Goal: Task Accomplishment & Management: Complete application form

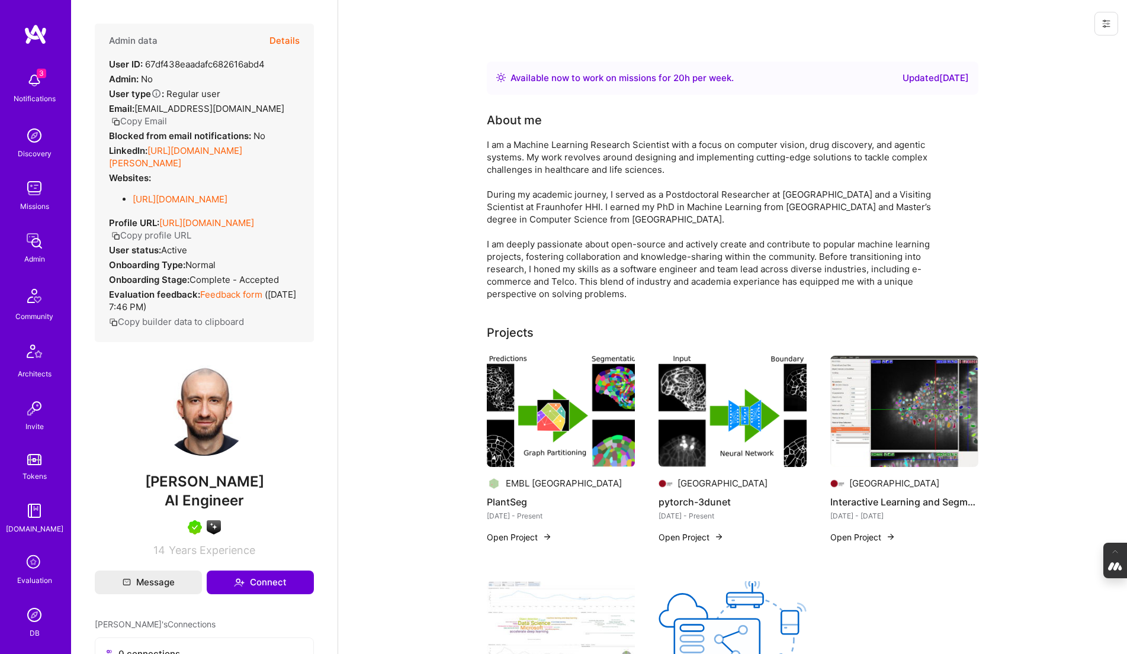
click at [282, 37] on button "Details" at bounding box center [284, 41] width 30 height 34
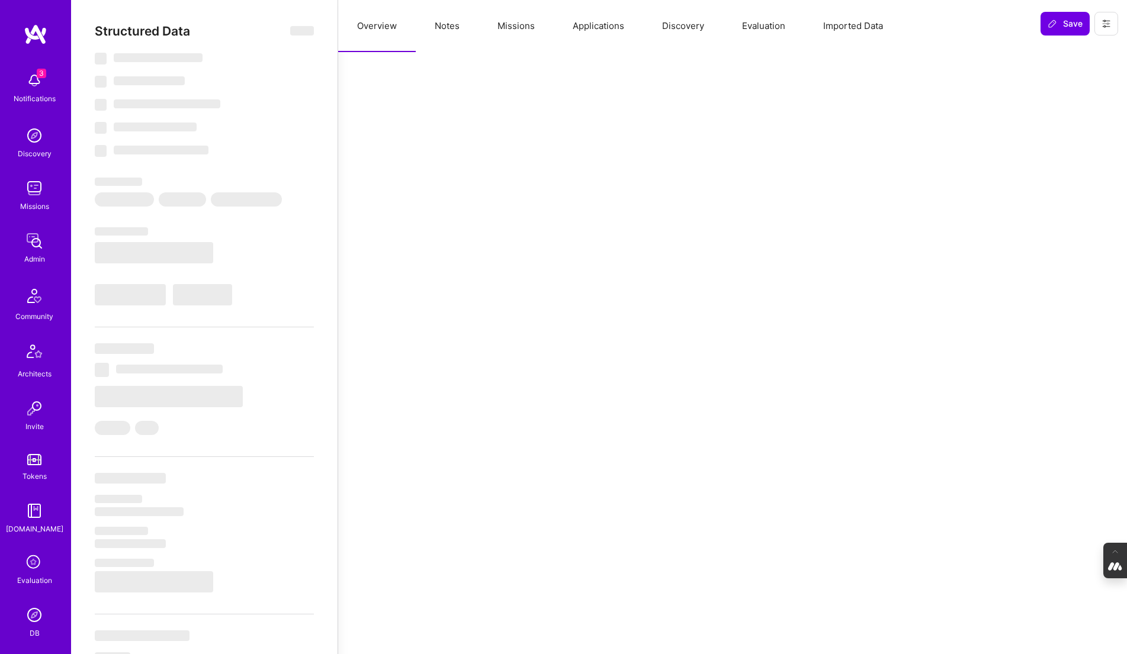
click at [457, 37] on button "Notes" at bounding box center [447, 26] width 63 height 52
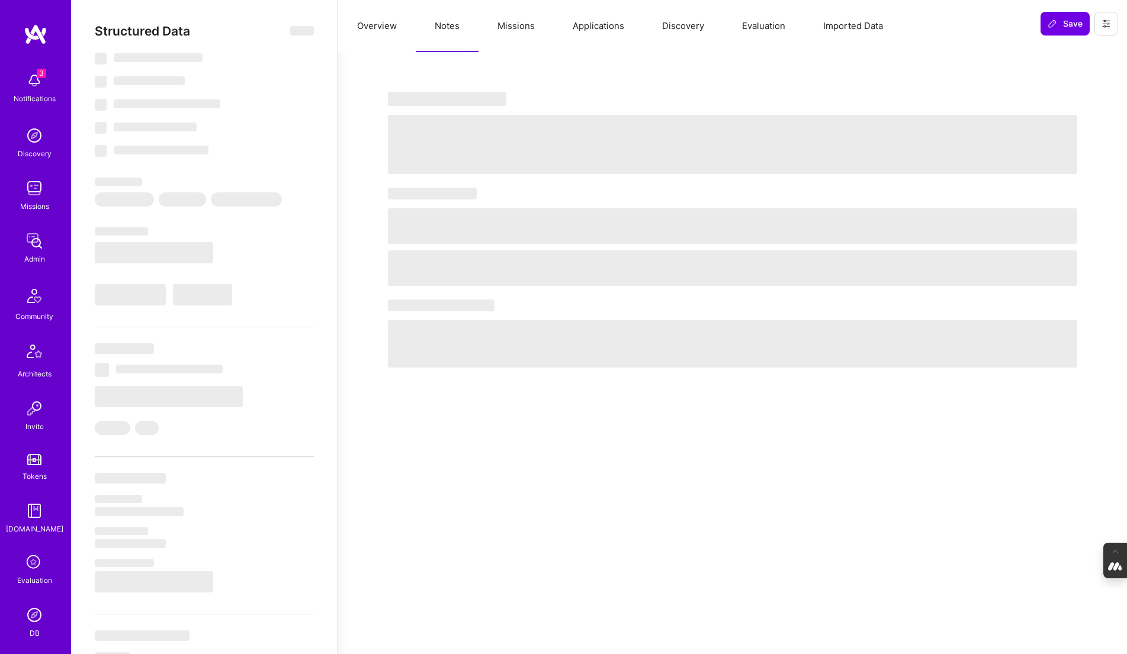
select select "Right Now"
select select "5"
select select "7"
select select "6"
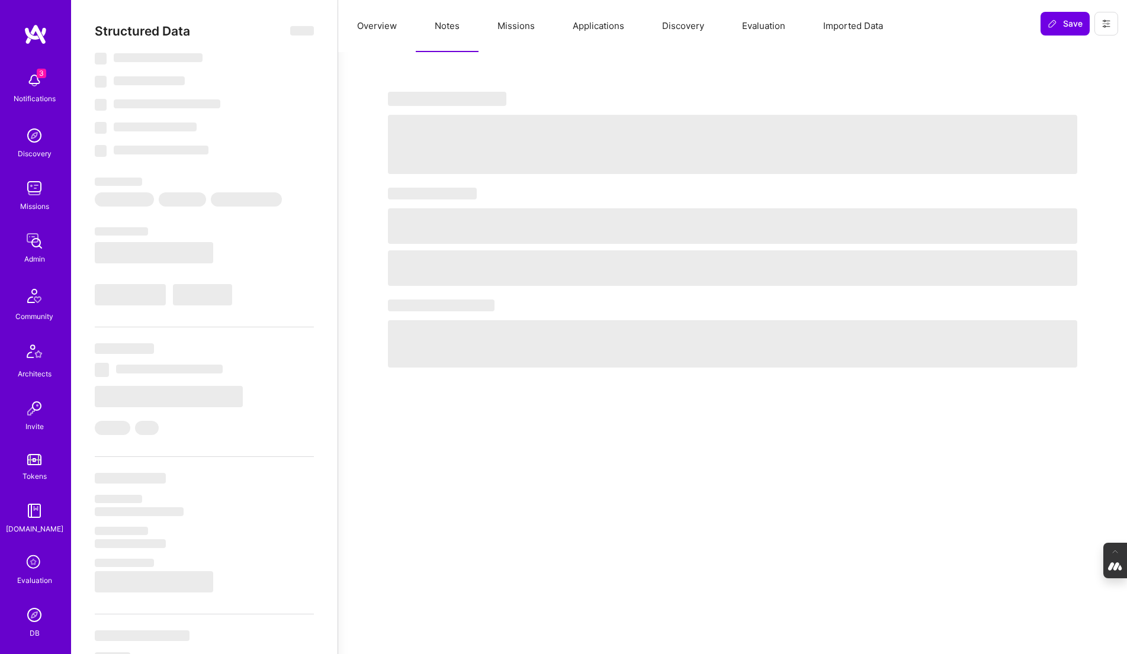
select select "DE"
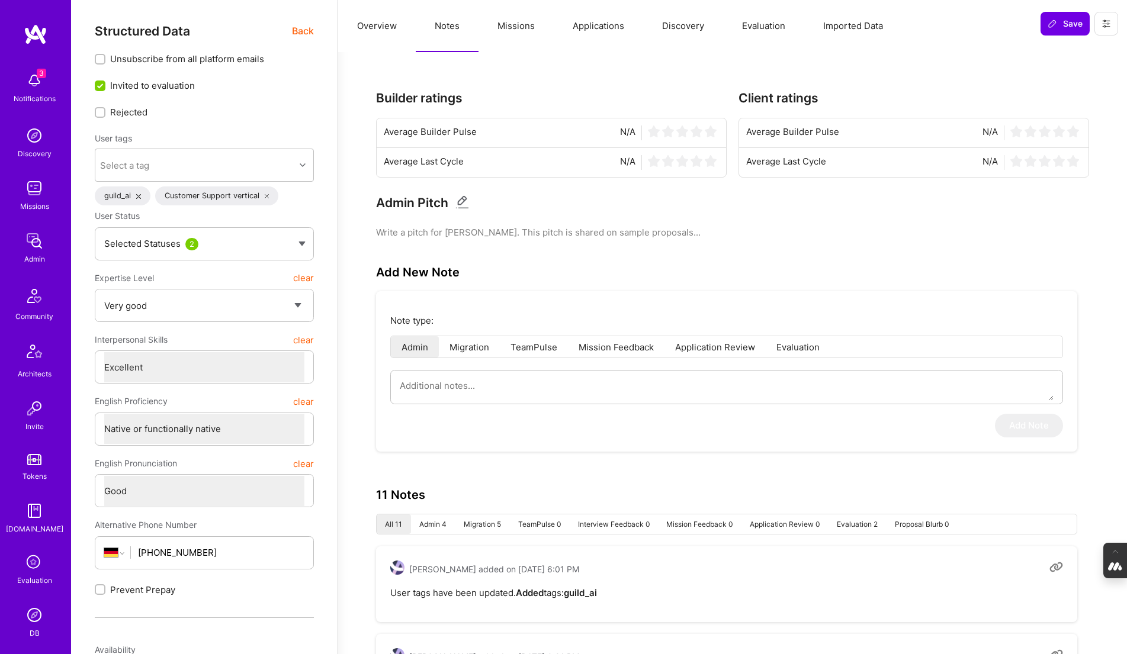
click at [763, 24] on button "Evaluation" at bounding box center [763, 26] width 81 height 52
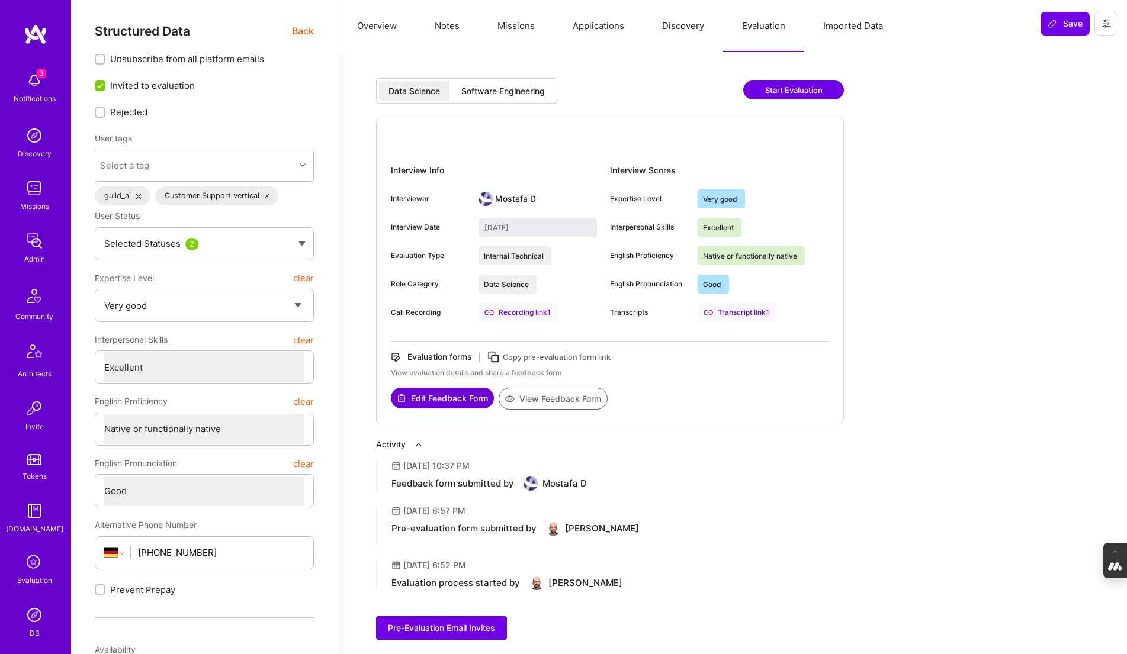
click at [486, 94] on div "Software Engineering" at bounding box center [502, 91] width 83 height 12
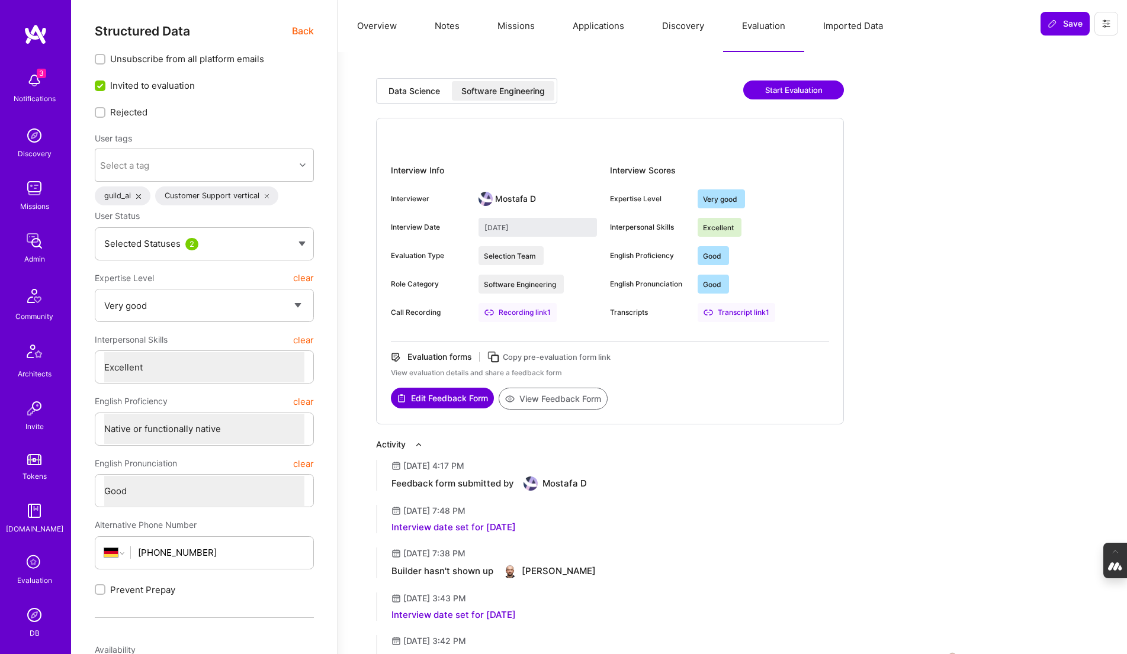
click at [416, 88] on div "Data Science" at bounding box center [414, 91] width 52 height 12
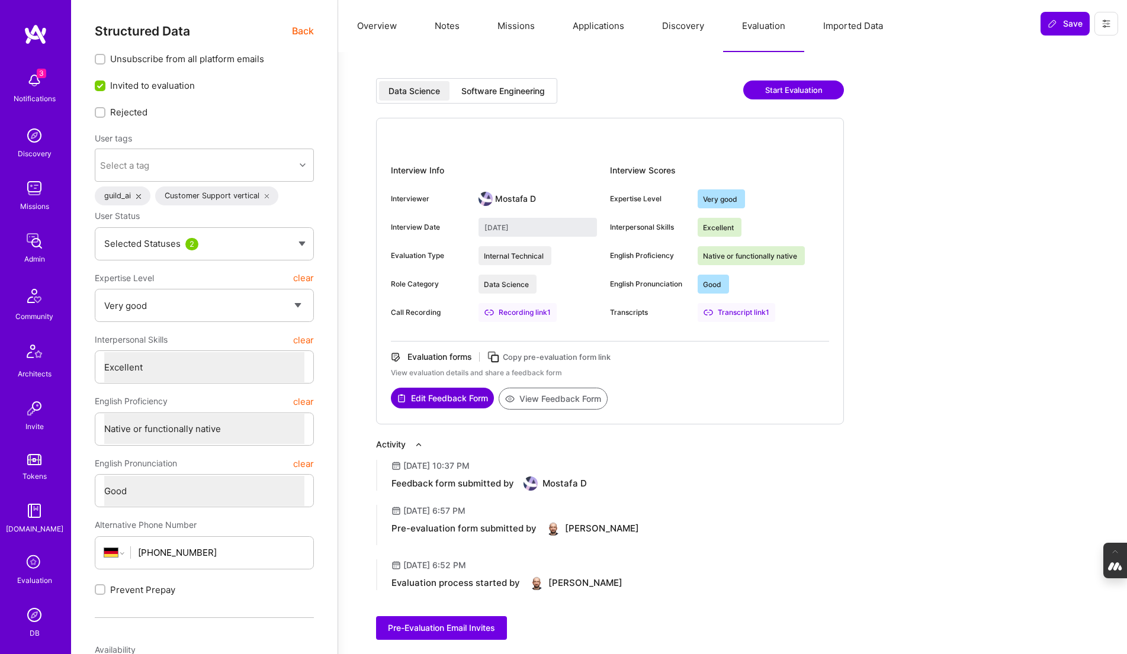
click at [504, 89] on div "Software Engineering" at bounding box center [502, 91] width 83 height 12
type input "August 29, 2025"
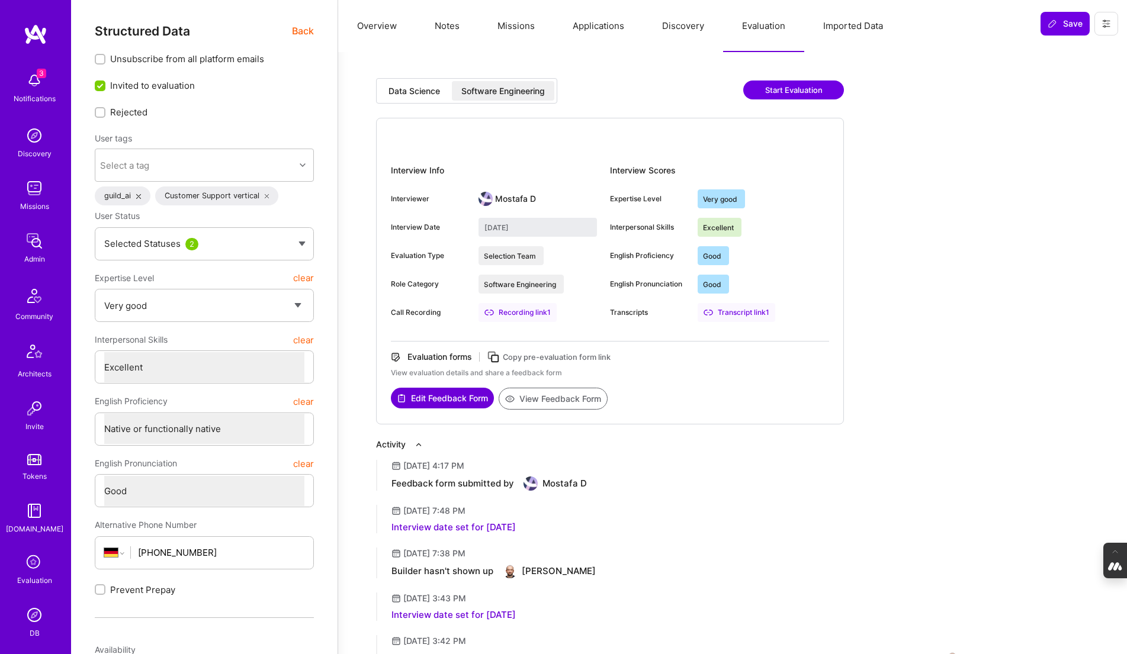
click at [432, 23] on button "Notes" at bounding box center [447, 26] width 63 height 52
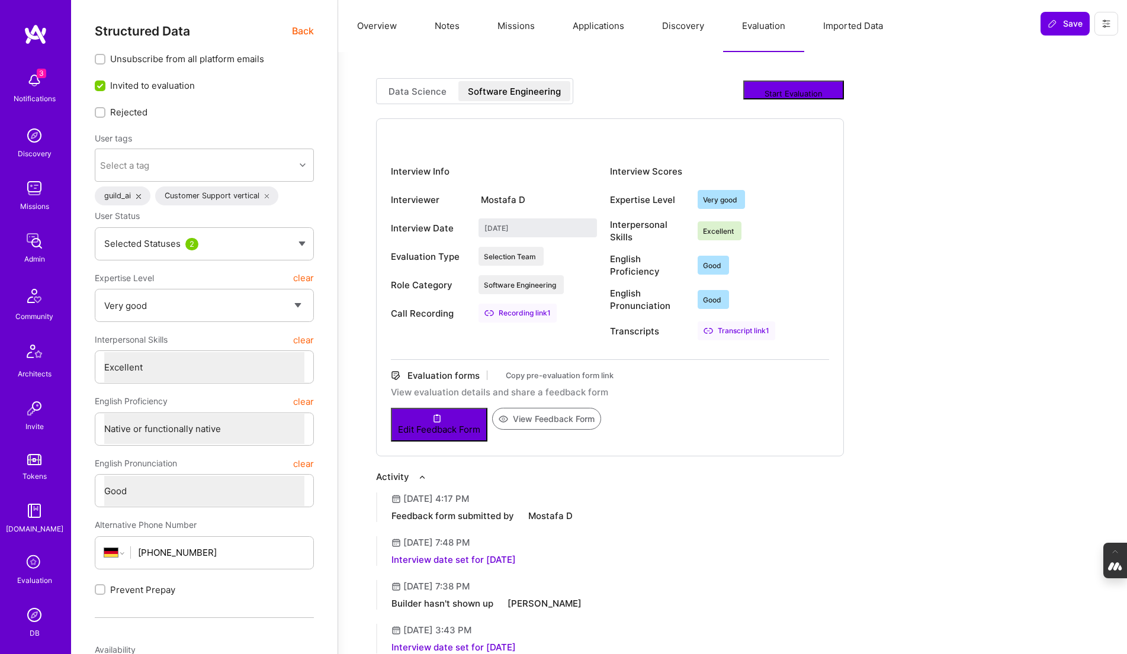
type textarea "x"
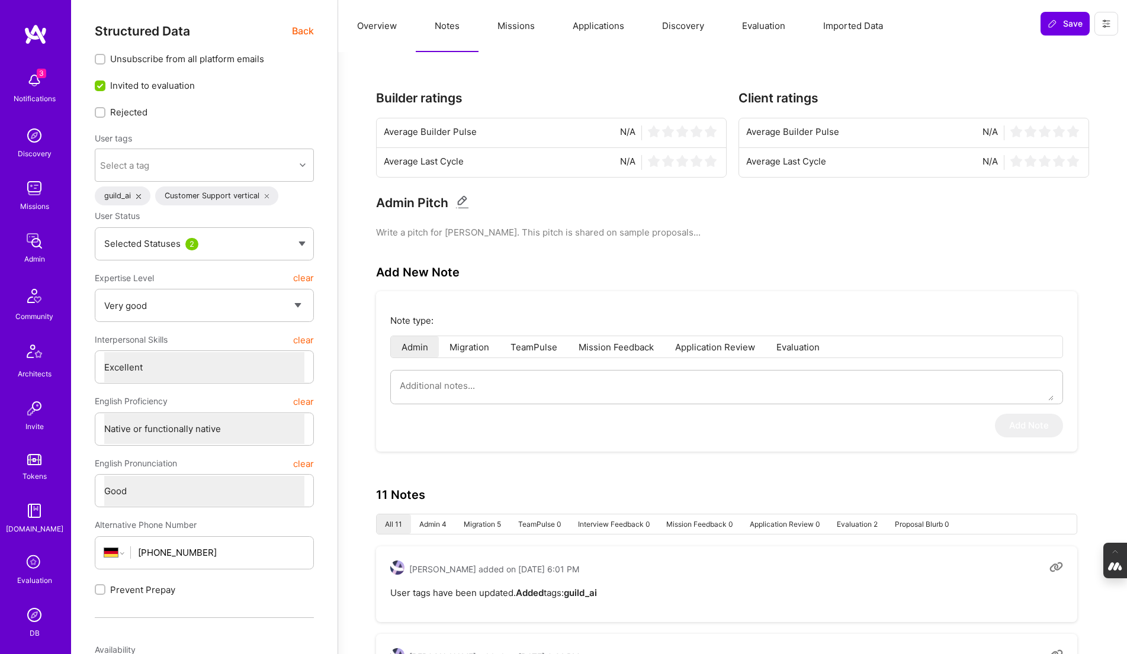
click at [762, 22] on button "Evaluation" at bounding box center [763, 26] width 81 height 52
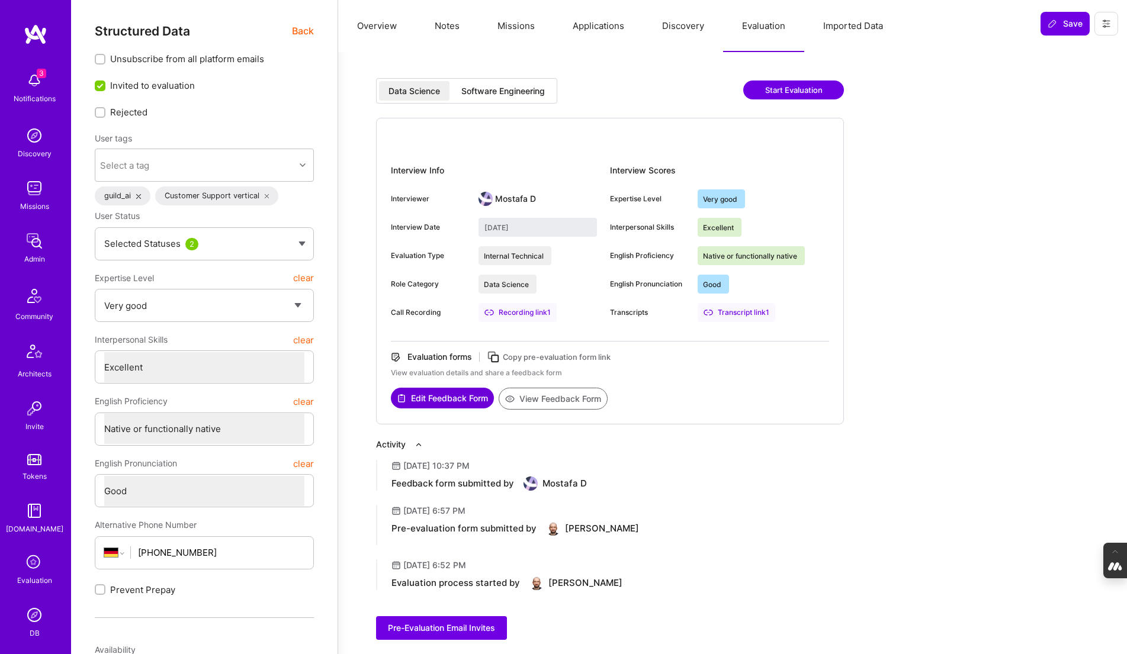
click at [497, 94] on div "Software Engineering" at bounding box center [502, 91] width 83 height 12
type input "August 29, 2025"
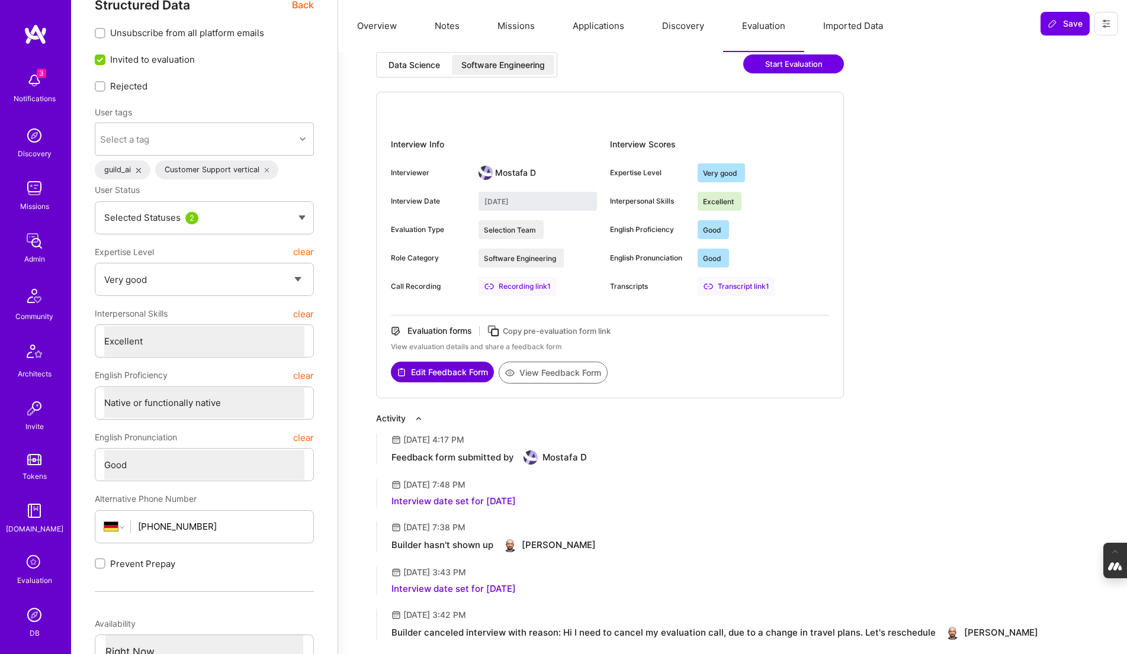
scroll to position [11, 0]
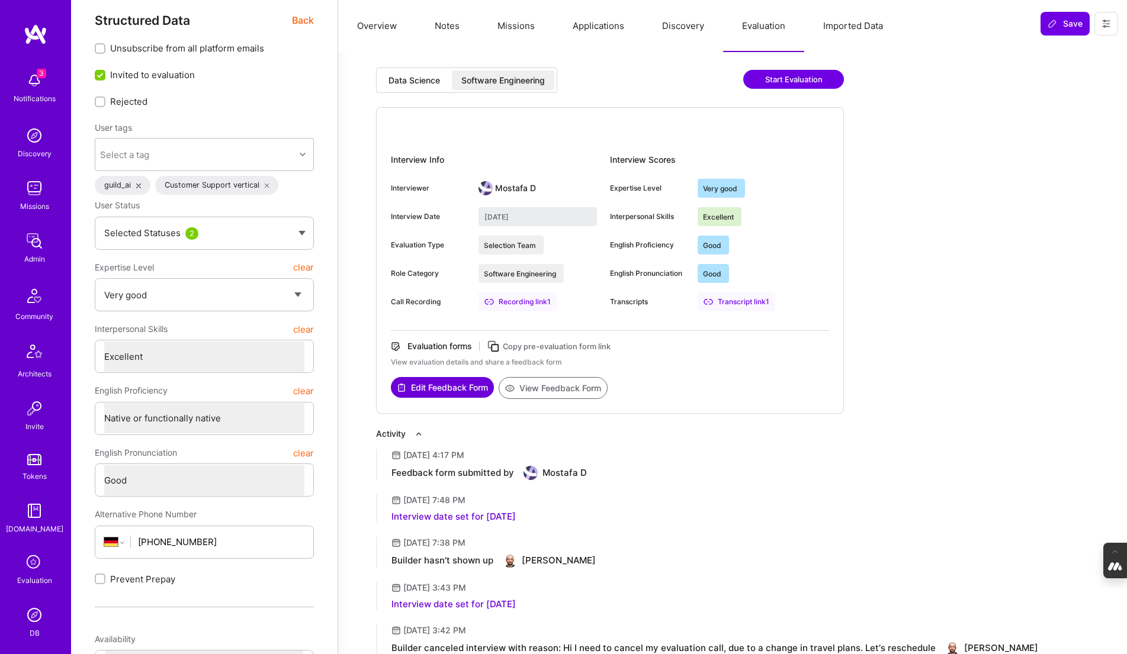
click at [537, 384] on button "View Feedback Form" at bounding box center [553, 388] width 109 height 22
click at [732, 298] on div "Transcript link 1" at bounding box center [737, 302] width 78 height 19
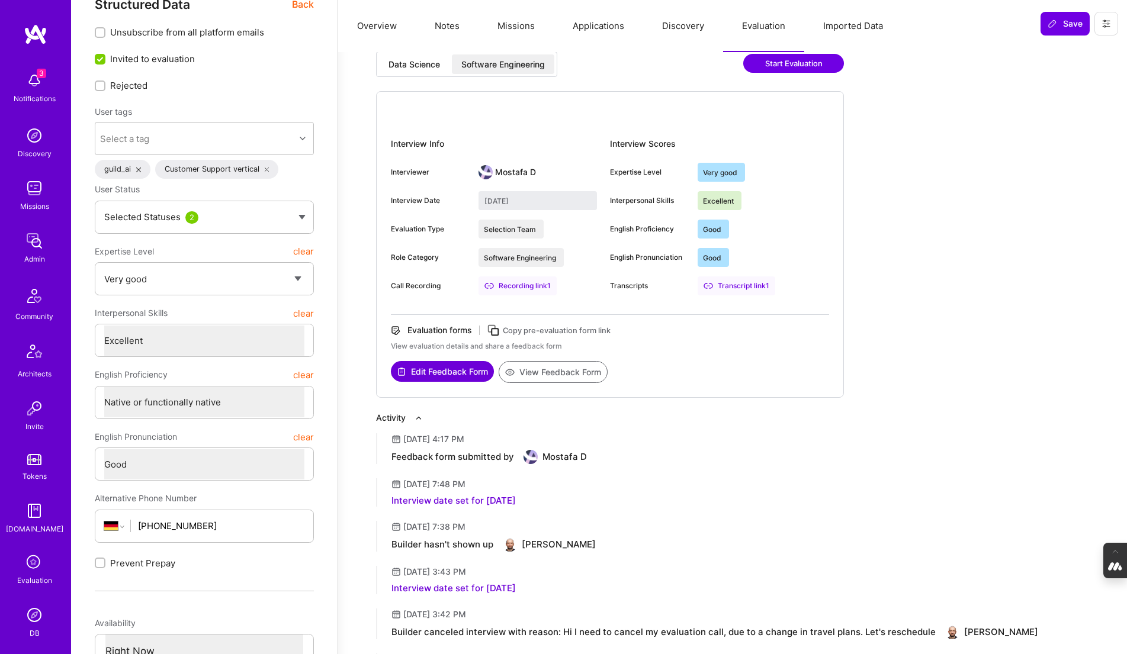
scroll to position [0, 0]
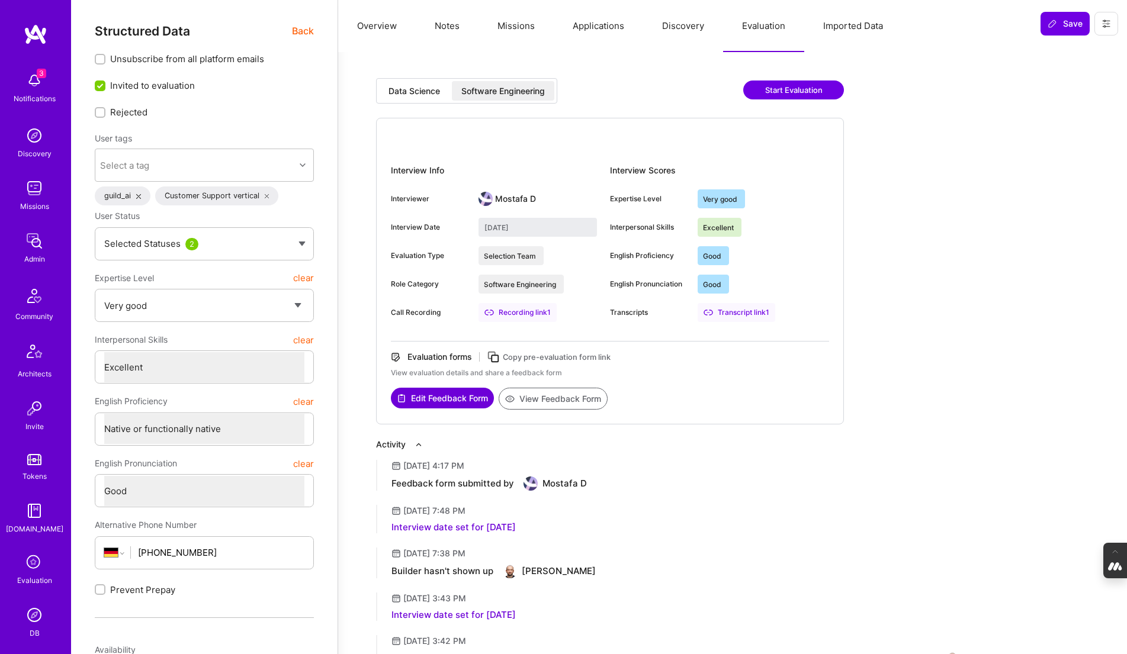
click at [446, 25] on button "Notes" at bounding box center [447, 26] width 63 height 52
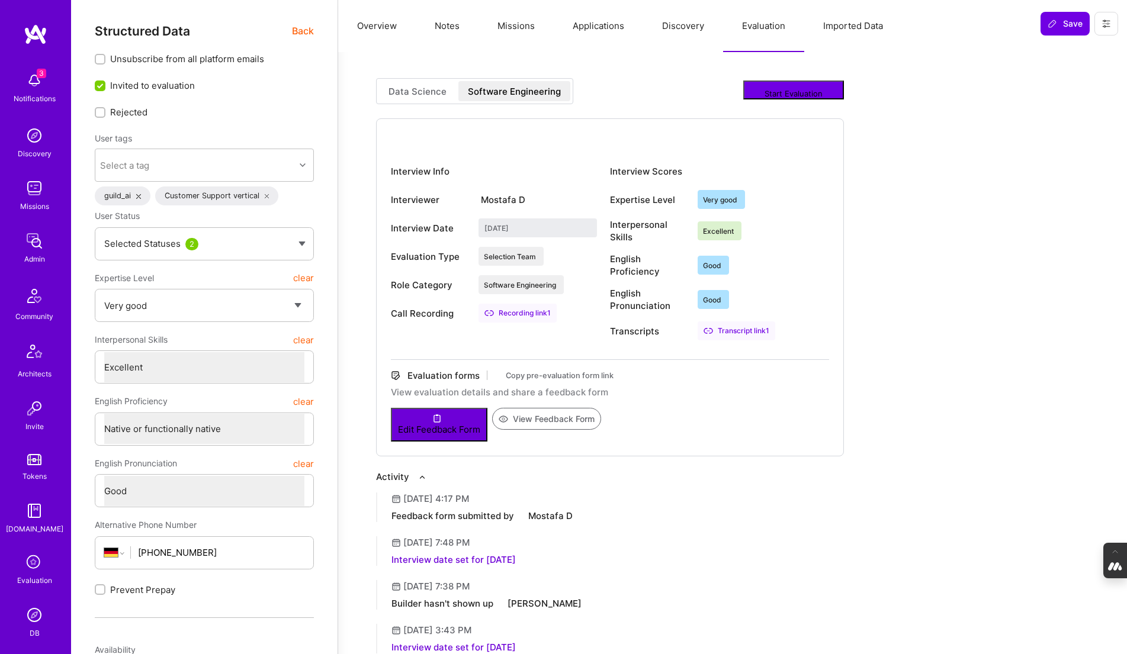
type textarea "x"
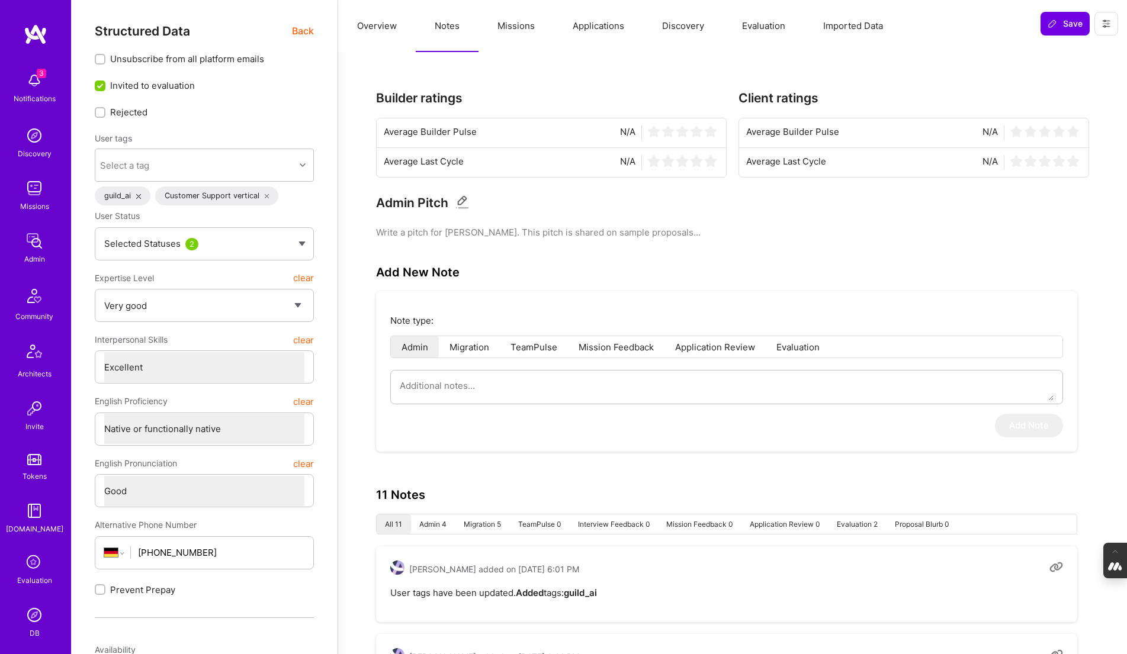
click at [762, 24] on button "Evaluation" at bounding box center [763, 26] width 81 height 52
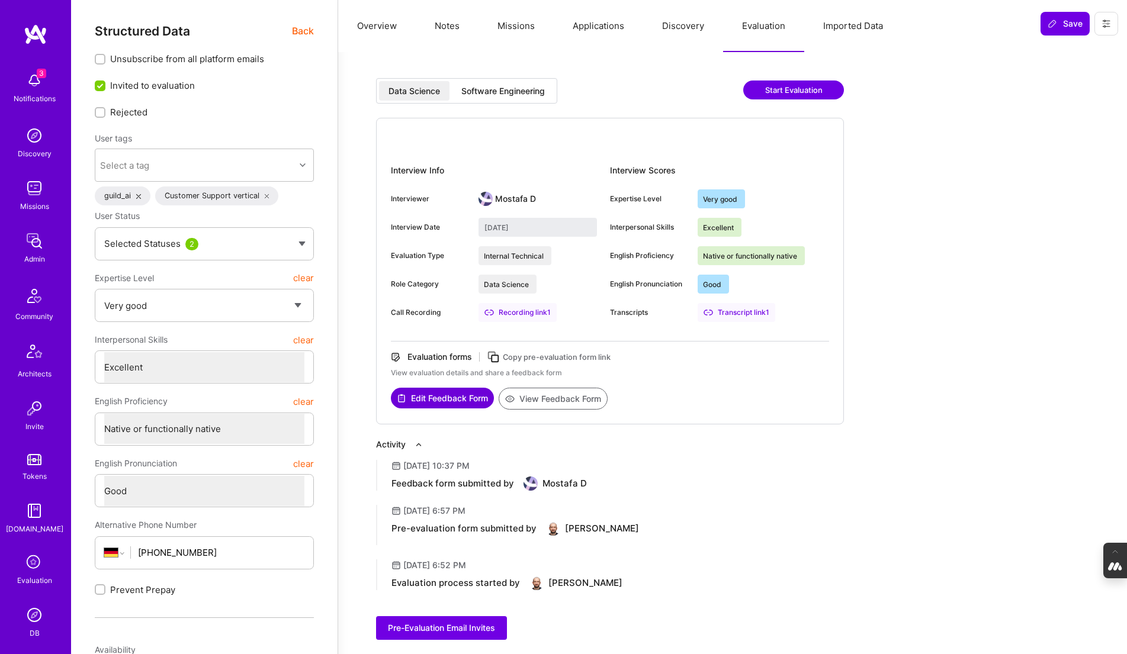
click at [538, 83] on div "Software Engineering" at bounding box center [503, 91] width 102 height 20
type input "August 29, 2025"
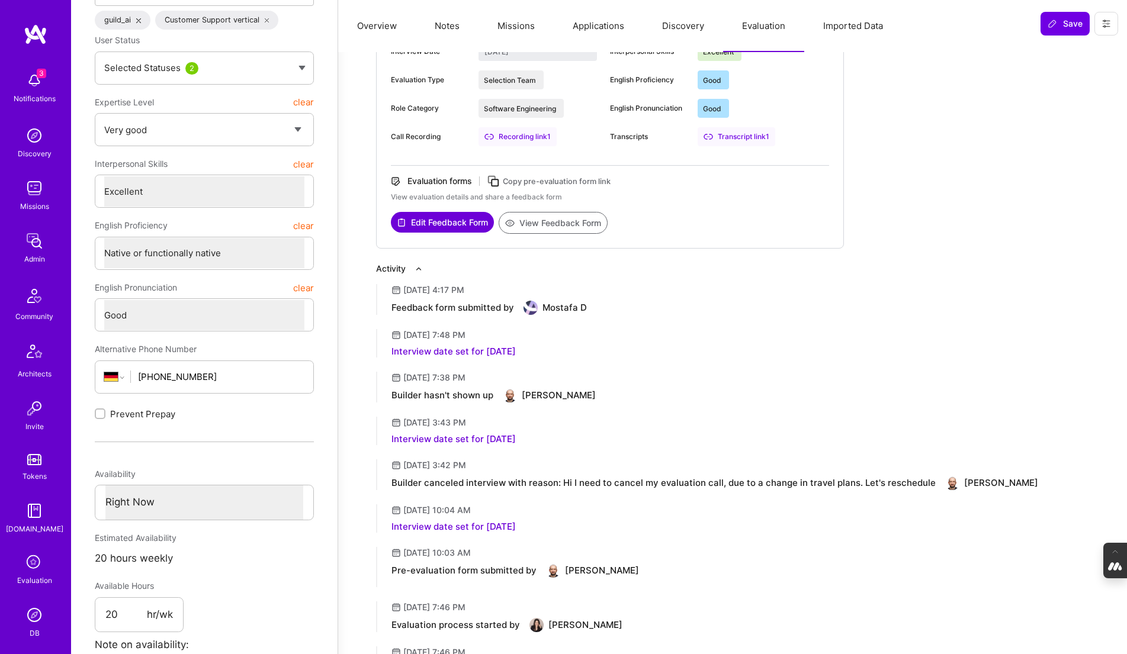
scroll to position [182, 0]
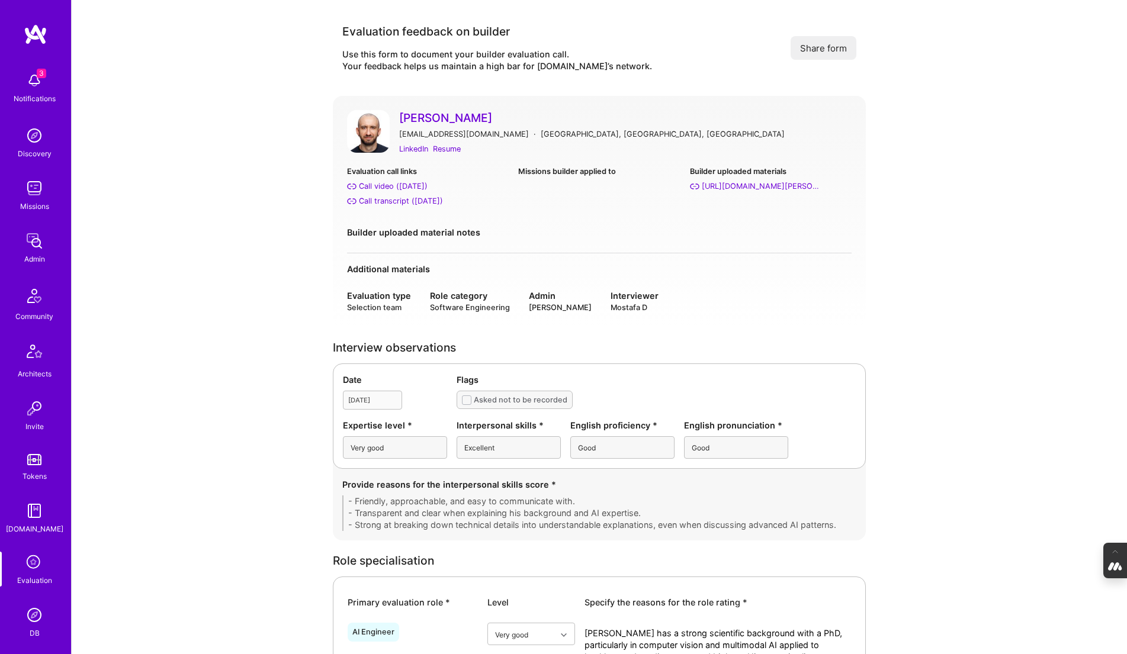
drag, startPoint x: 473, startPoint y: 118, endPoint x: 1043, endPoint y: 1, distance: 582.8
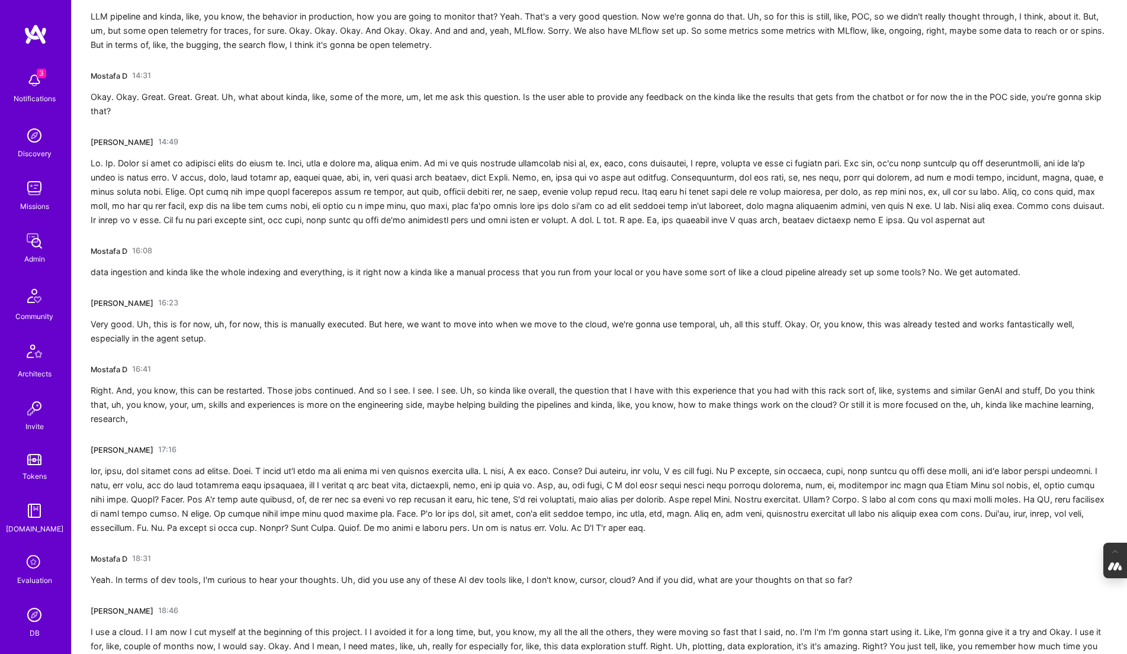
scroll to position [1933, 0]
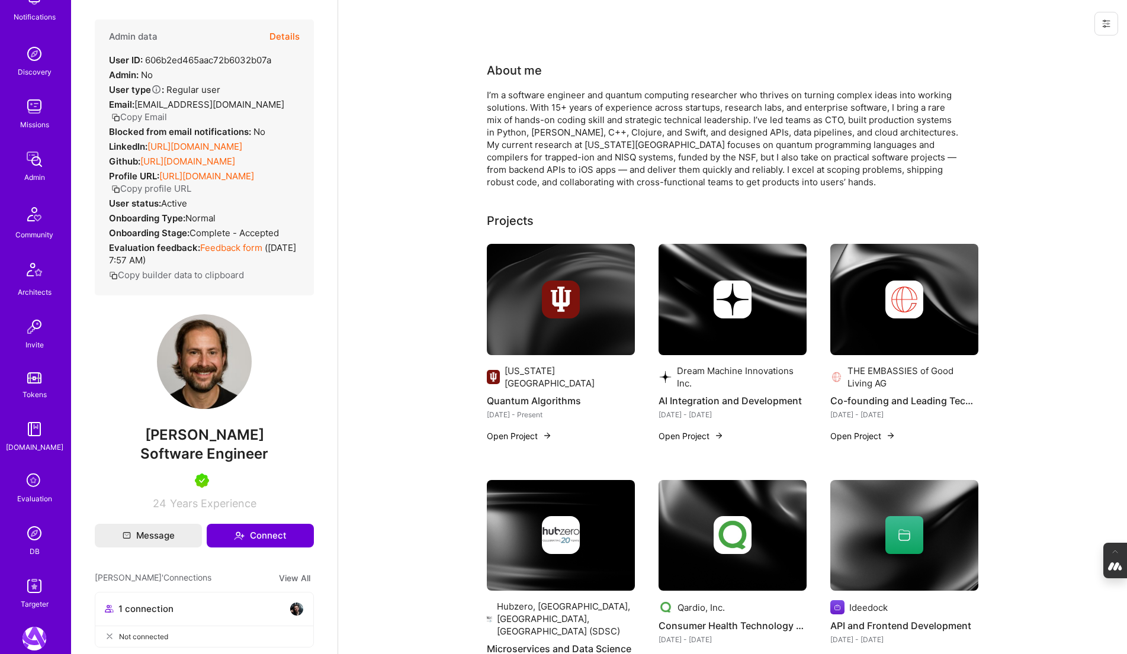
scroll to position [83, 0]
click at [35, 547] on div "DB" at bounding box center [35, 550] width 10 height 12
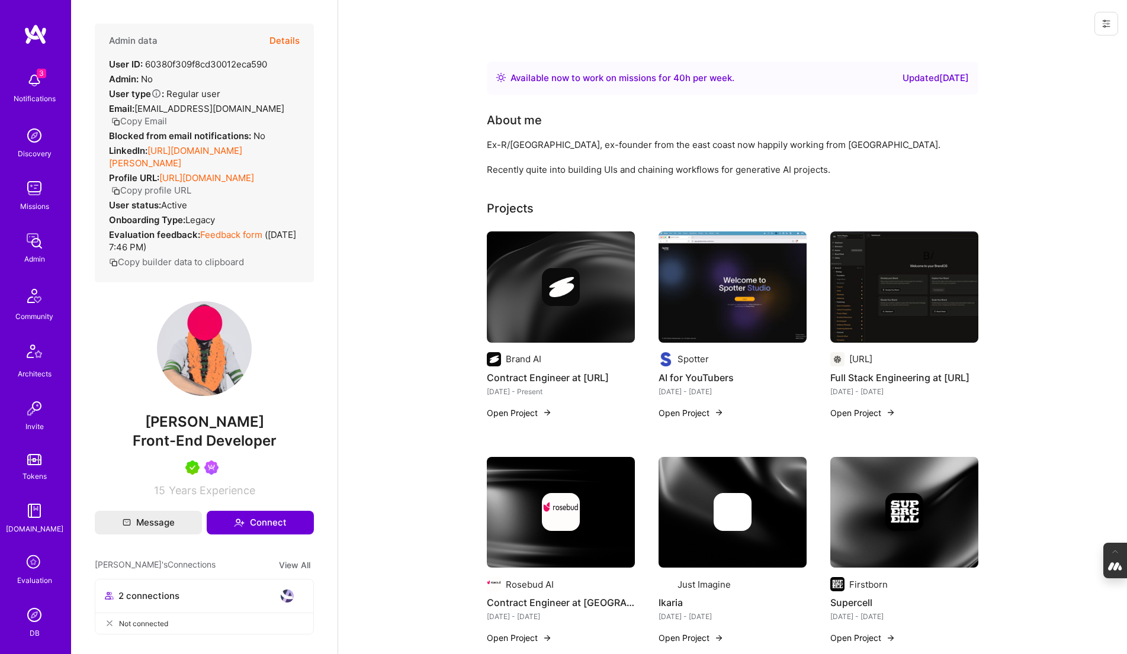
click at [289, 38] on button "Details" at bounding box center [284, 41] width 30 height 34
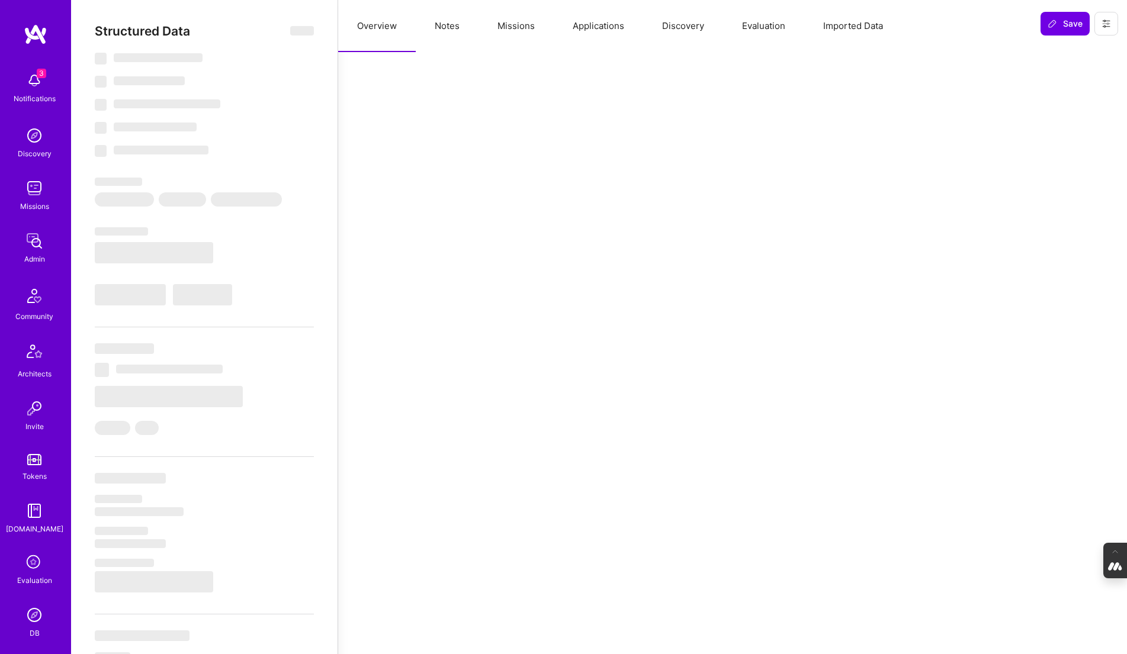
select select "Right Now"
select select "5"
select select "4"
select select "7"
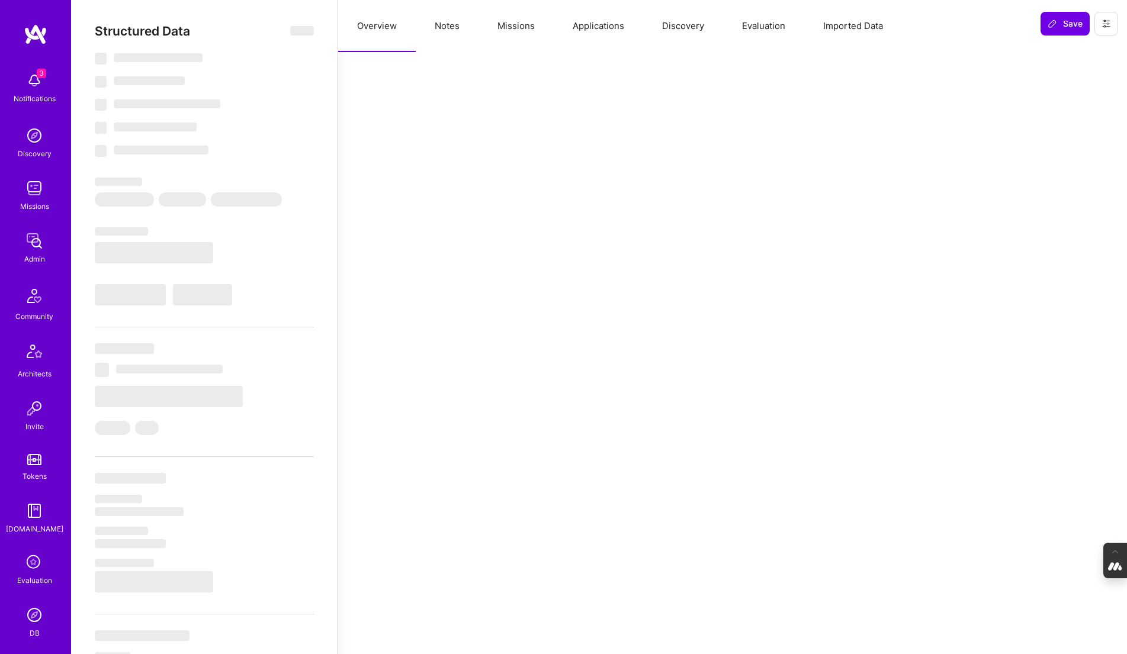
select select "US"
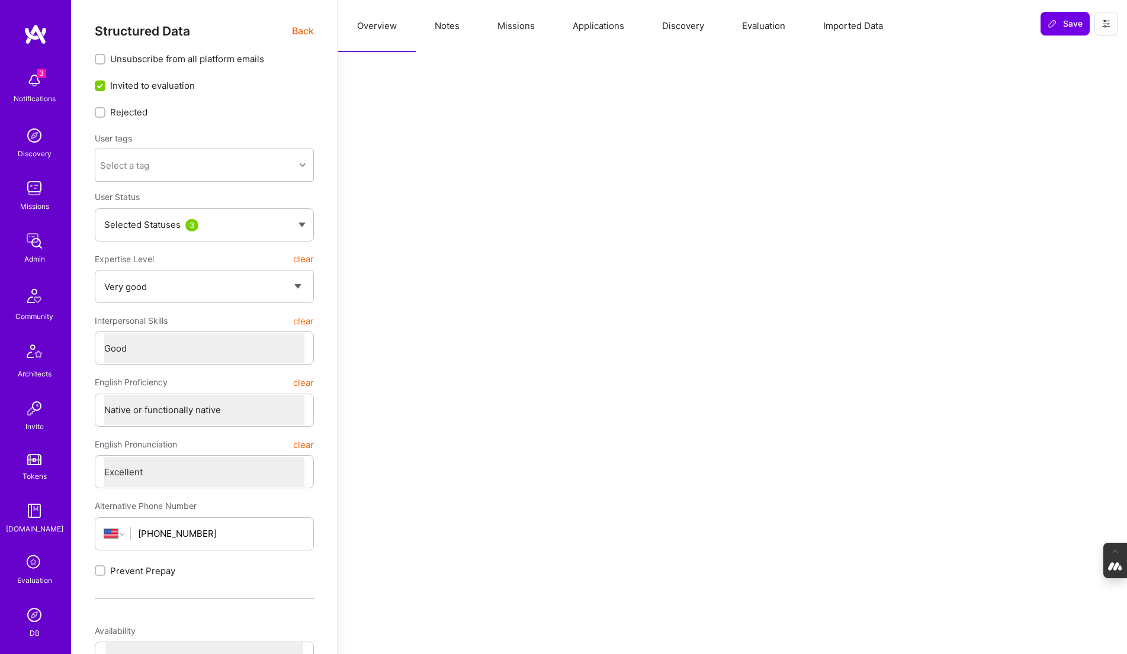
click at [772, 23] on button "Evaluation" at bounding box center [763, 26] width 81 height 52
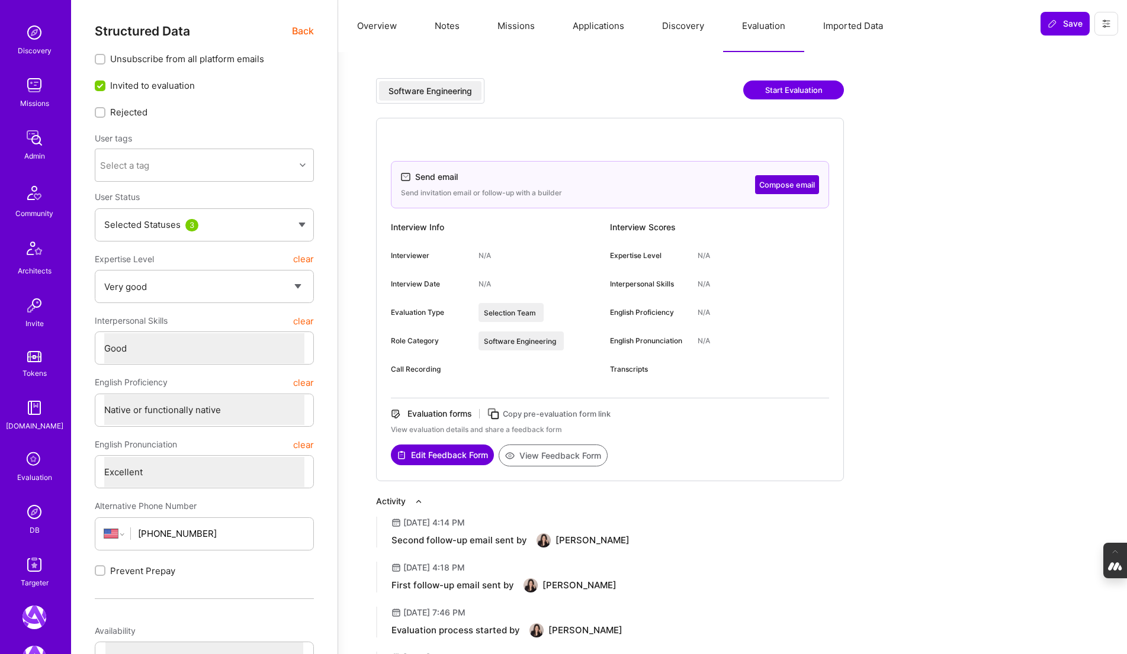
scroll to position [105, 0]
click at [30, 513] on img at bounding box center [35, 510] width 24 height 24
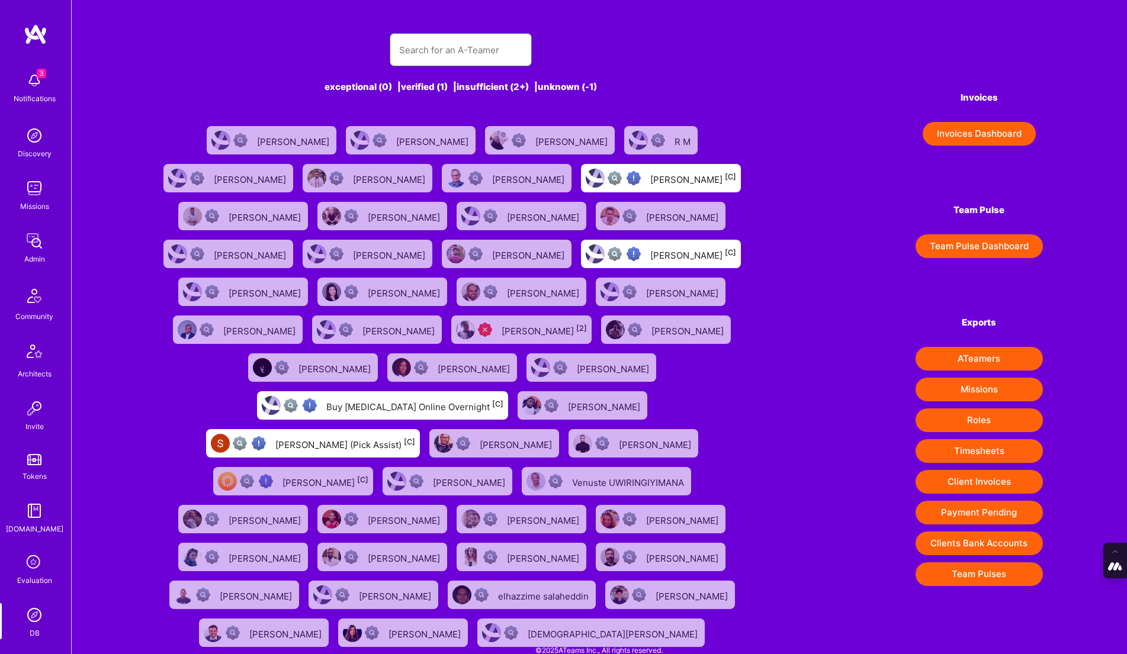
click at [451, 57] on input "text" at bounding box center [460, 50] width 123 height 30
paste input "Ali Tahri"
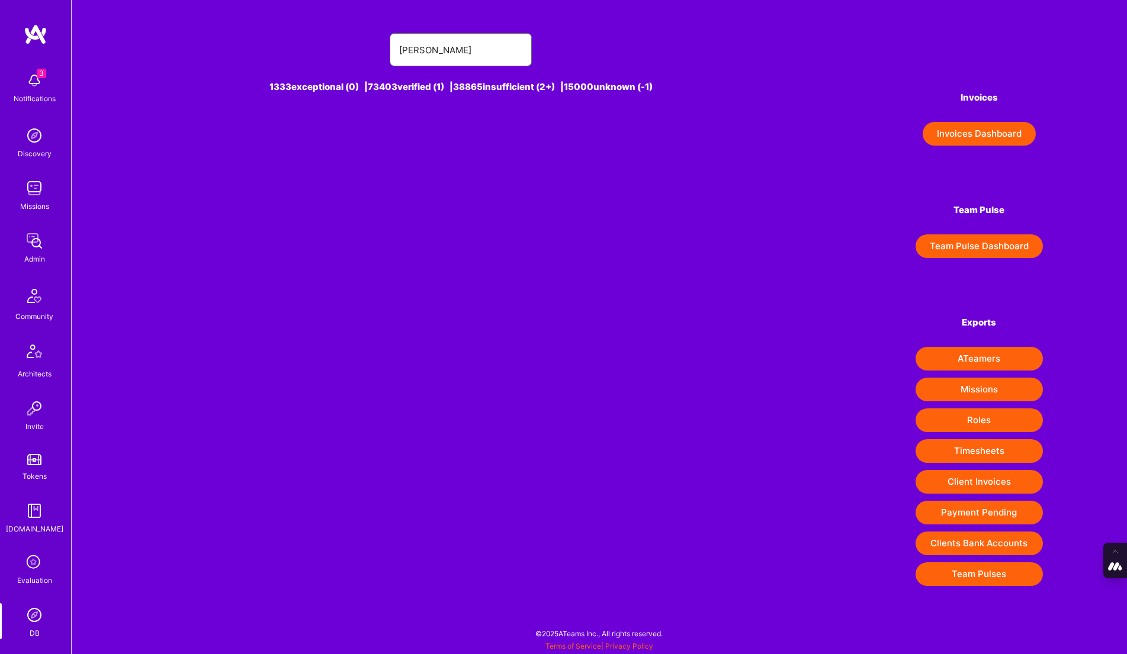
type input "Ali Tahri"
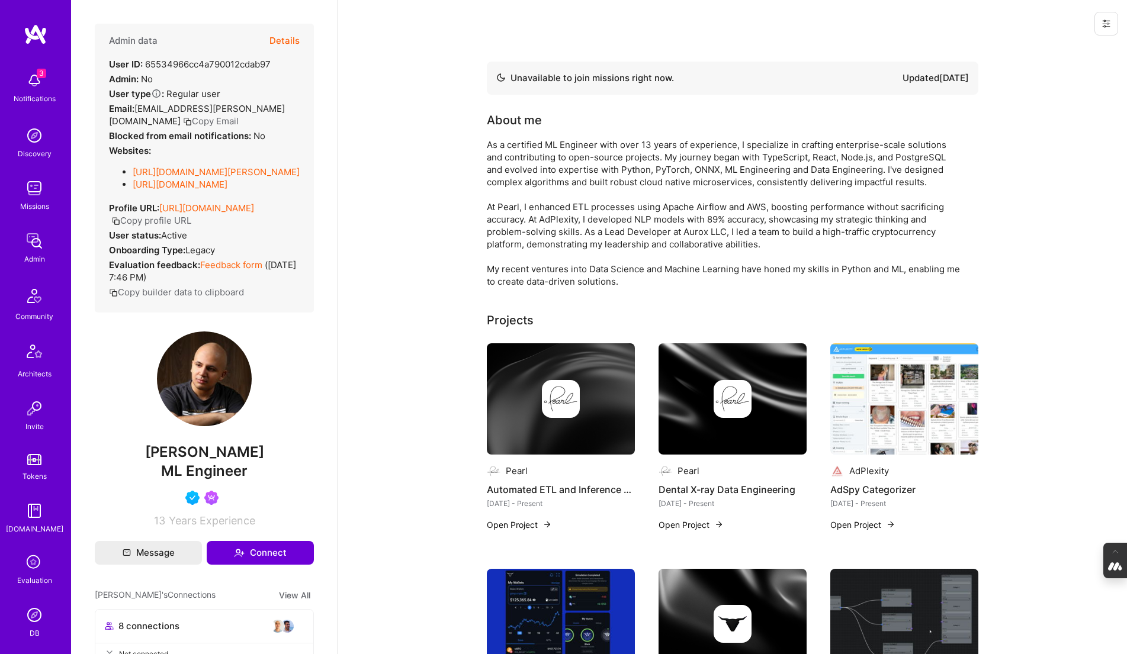
click at [283, 41] on button "Details" at bounding box center [284, 41] width 30 height 34
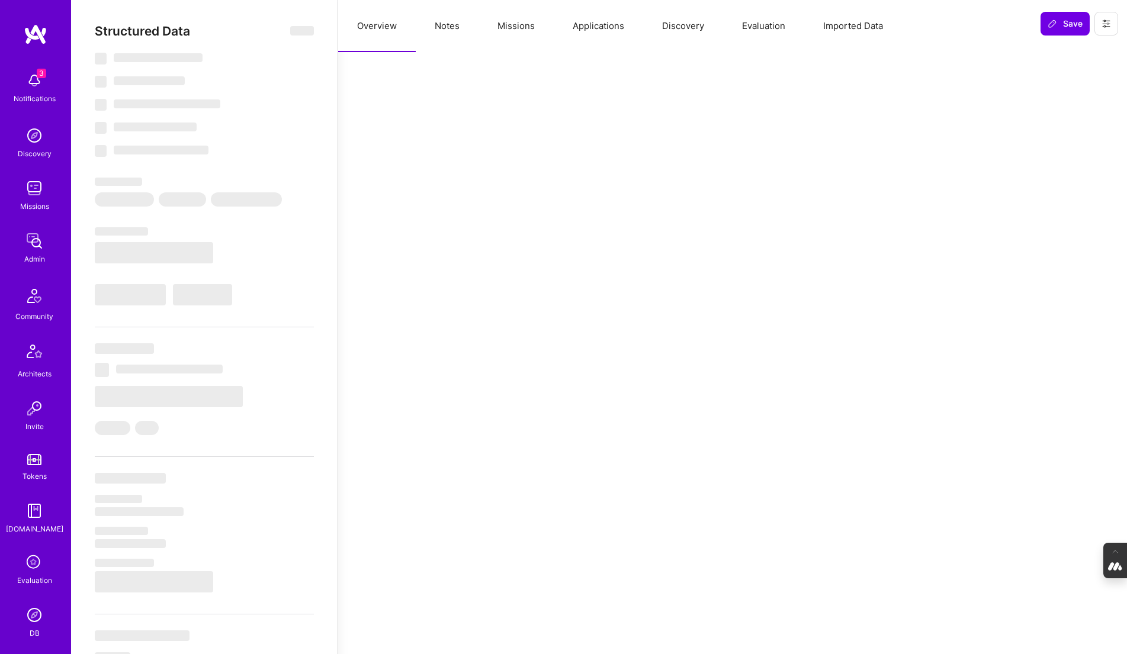
click at [768, 23] on button "Evaluation" at bounding box center [763, 26] width 81 height 52
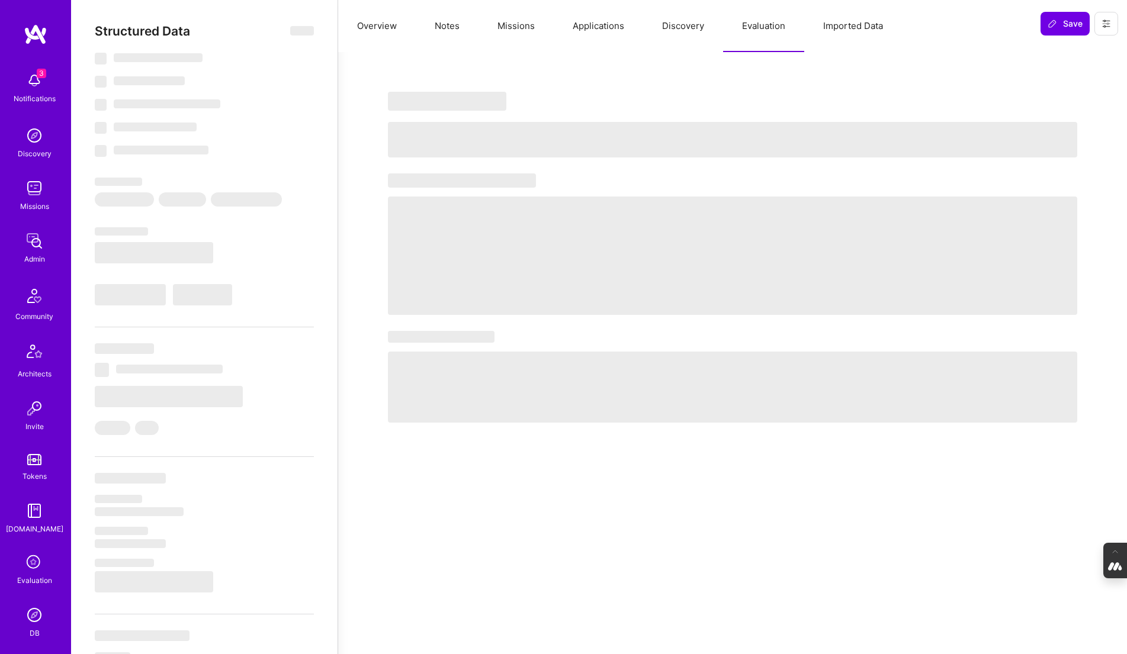
select select "Not Available"
select select "1 Month"
select select "5"
select select "4"
select select "6"
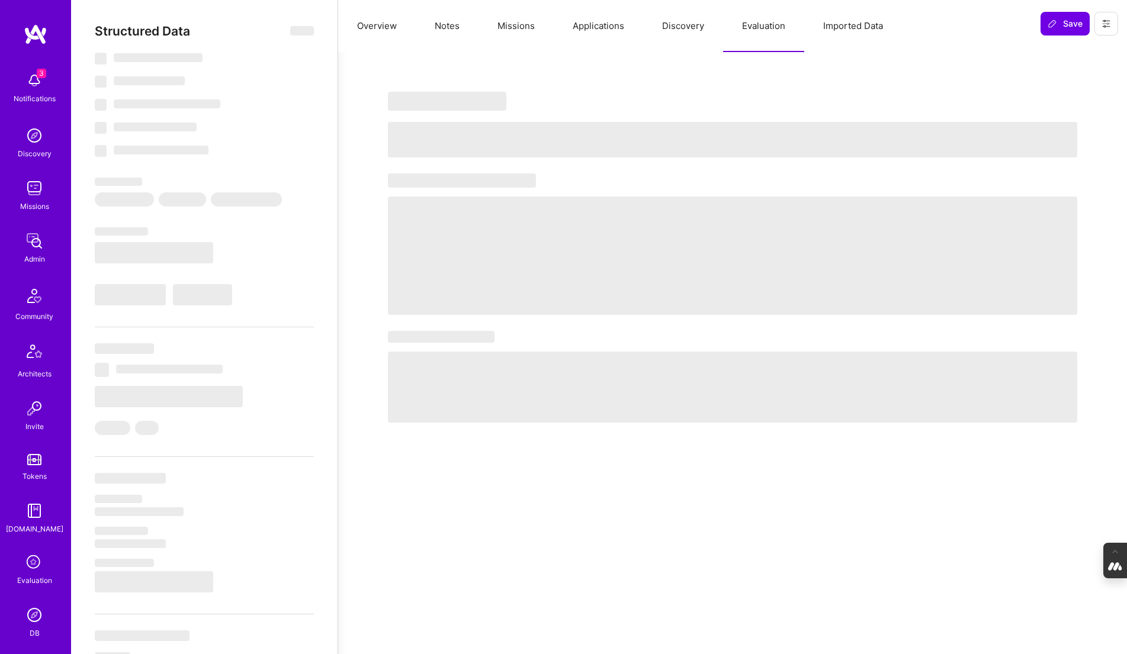
select select "6"
select select "TR"
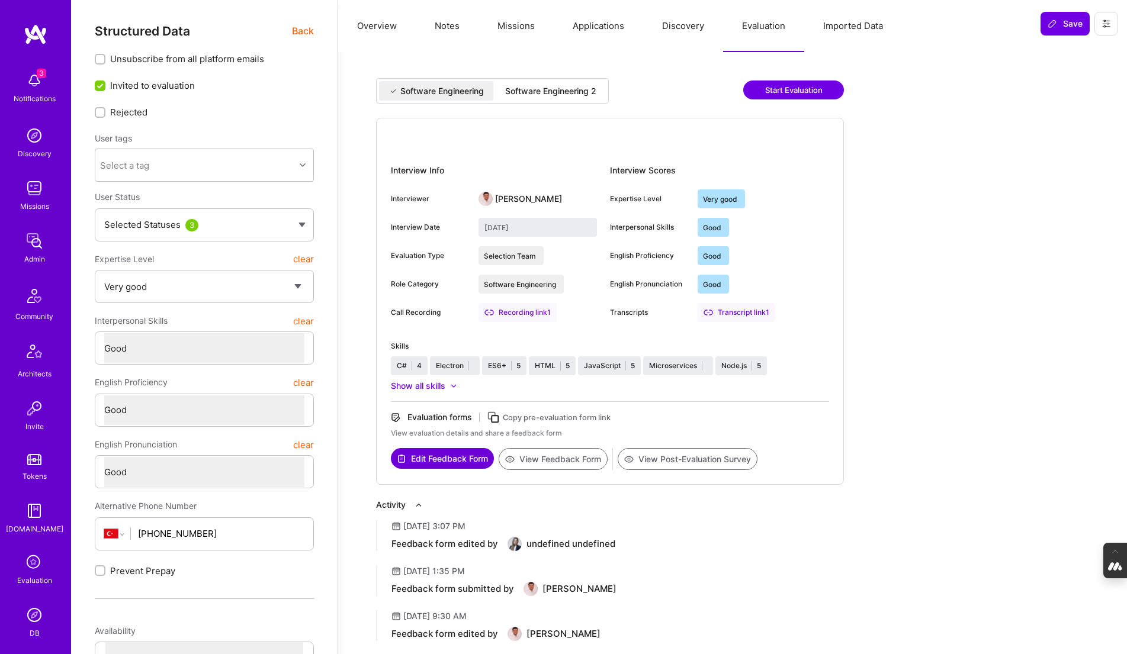
click at [587, 85] on div "Software Engineering 2" at bounding box center [550, 91] width 91 height 12
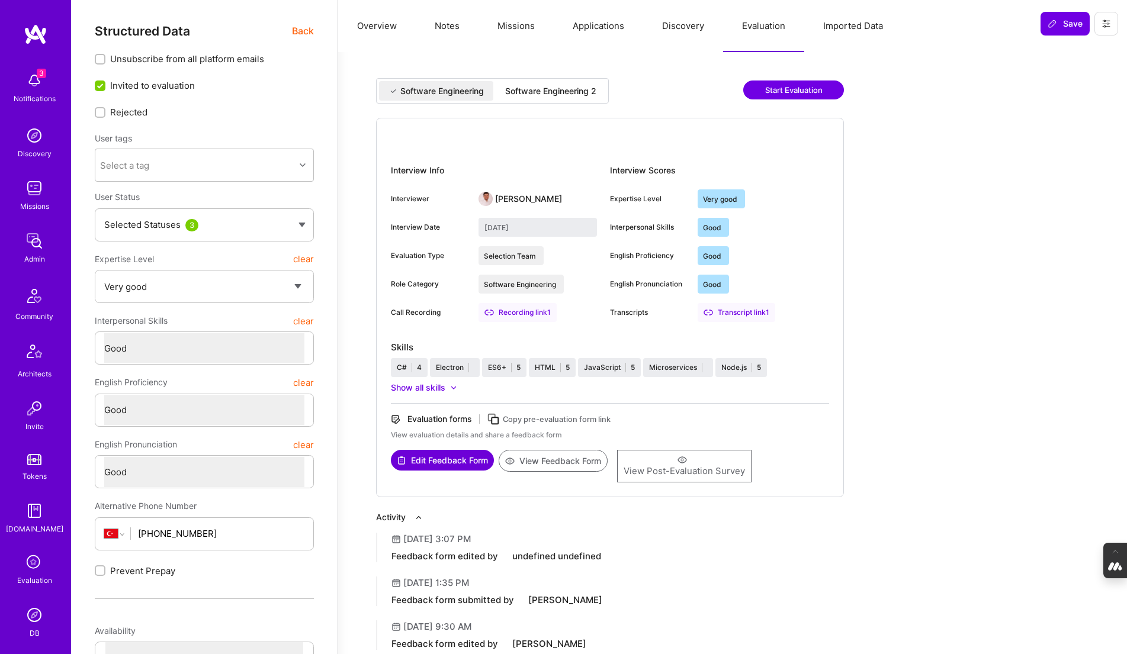
type input "[DATE]"
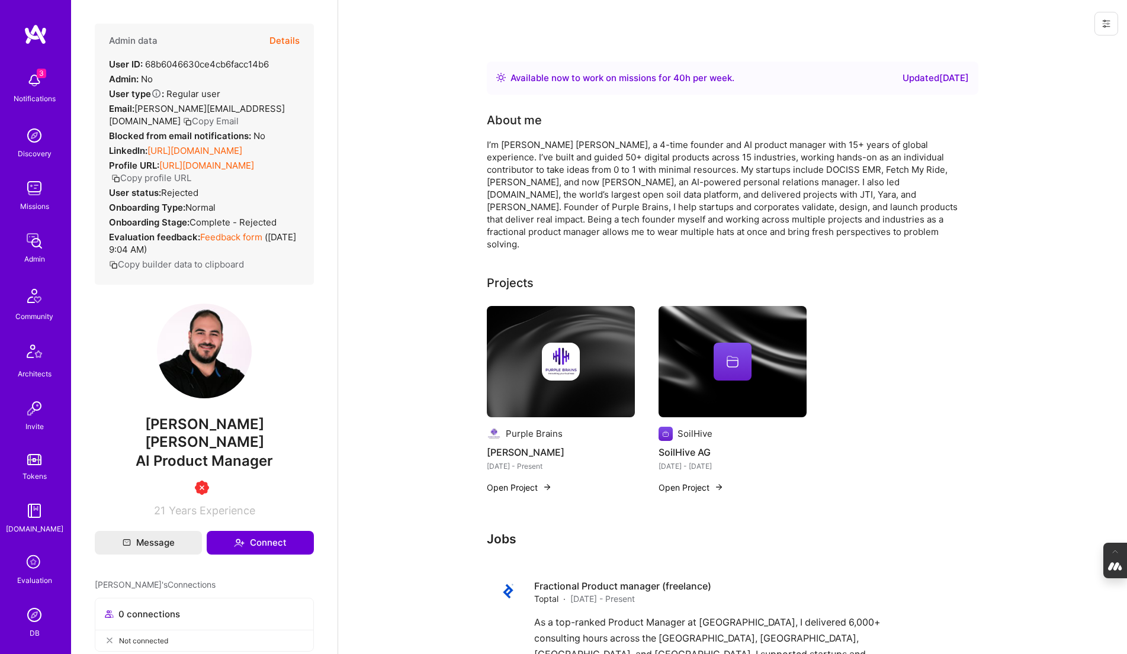
scroll to position [110, 0]
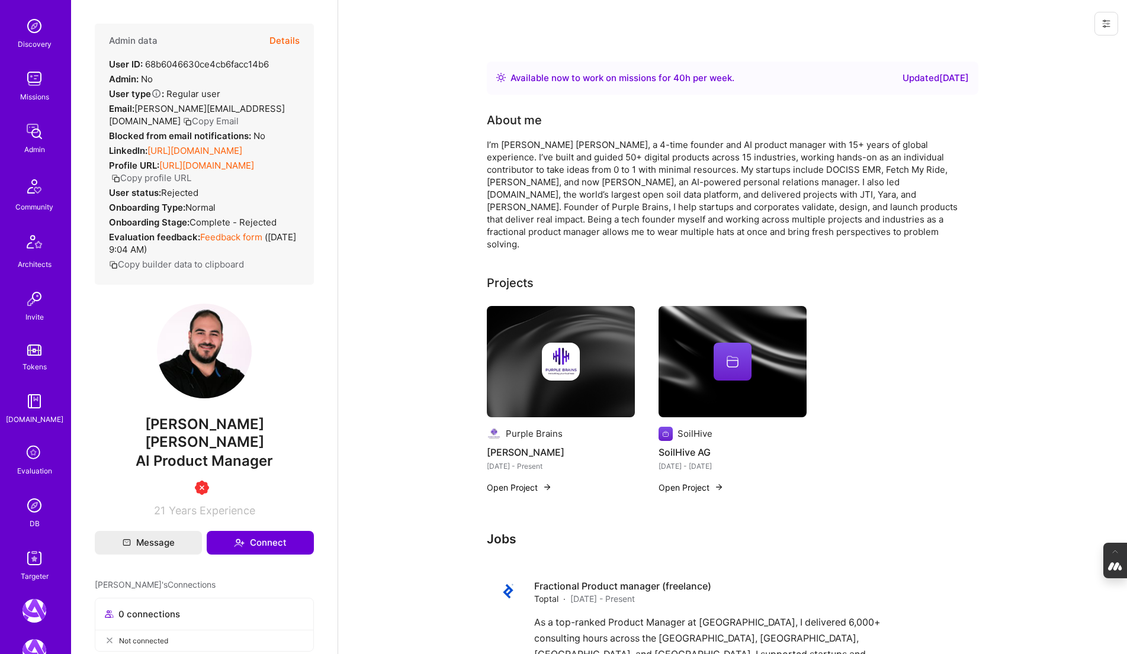
click at [32, 503] on img at bounding box center [35, 506] width 24 height 24
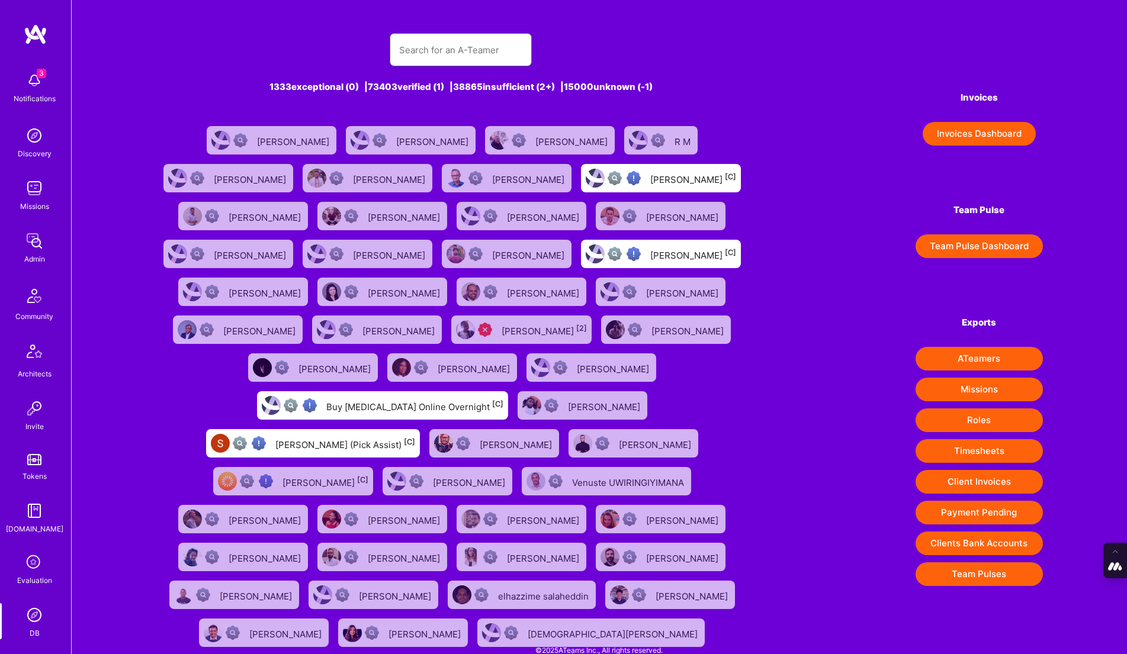
click at [433, 57] on input "text" at bounding box center [460, 50] width 123 height 30
paste input "[PERSON_NAME]"
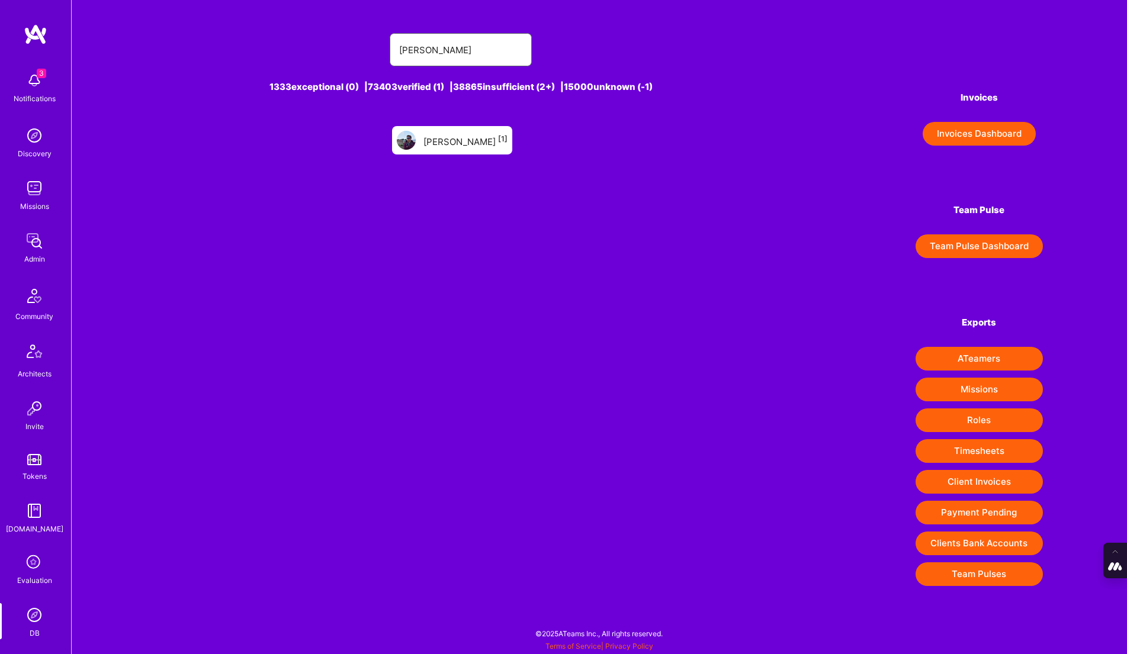
type input "[PERSON_NAME]"
click at [452, 142] on div "[PERSON_NAME] [1]" at bounding box center [465, 140] width 84 height 15
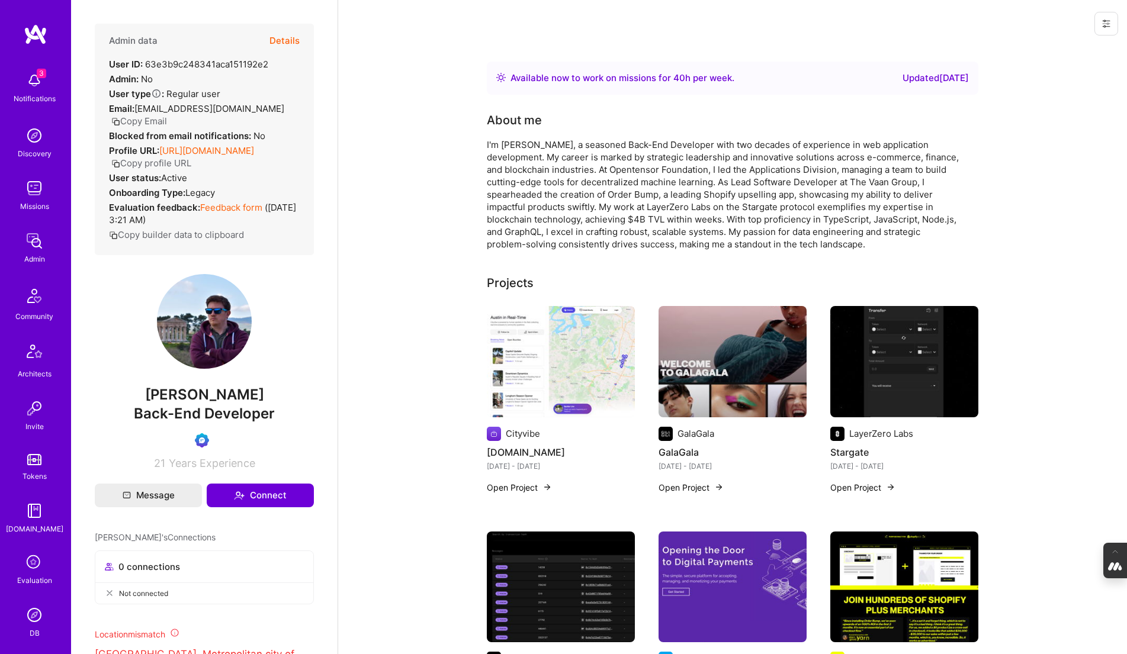
click at [279, 34] on button "Details" at bounding box center [284, 41] width 30 height 34
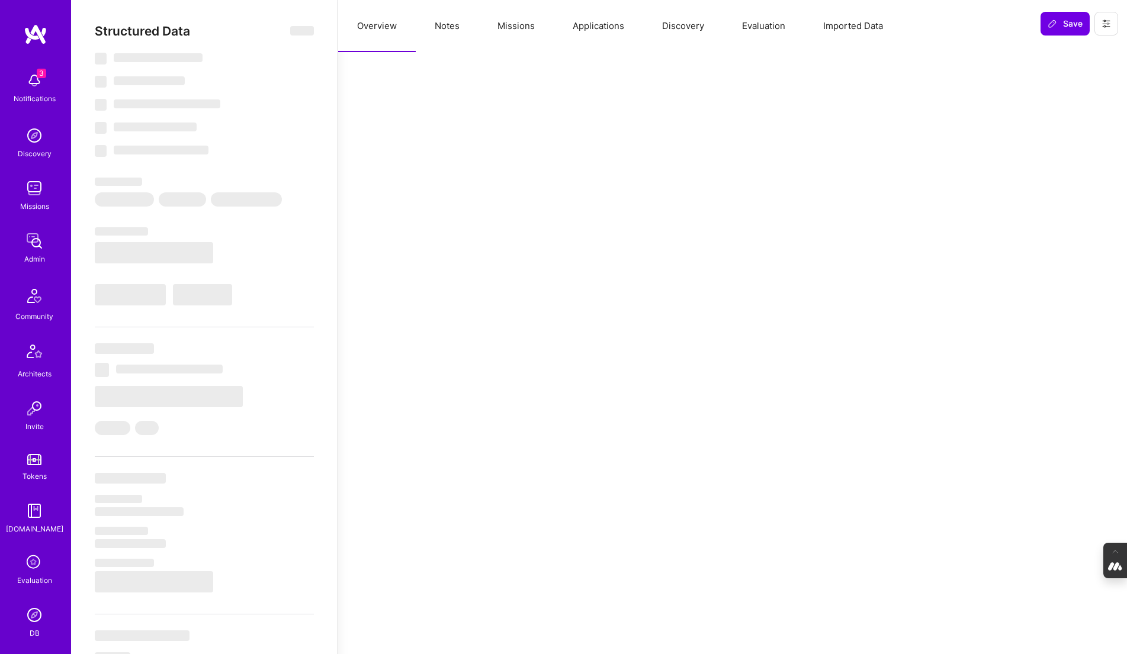
select select "Right Now"
select select "Verified"
select select "PL"
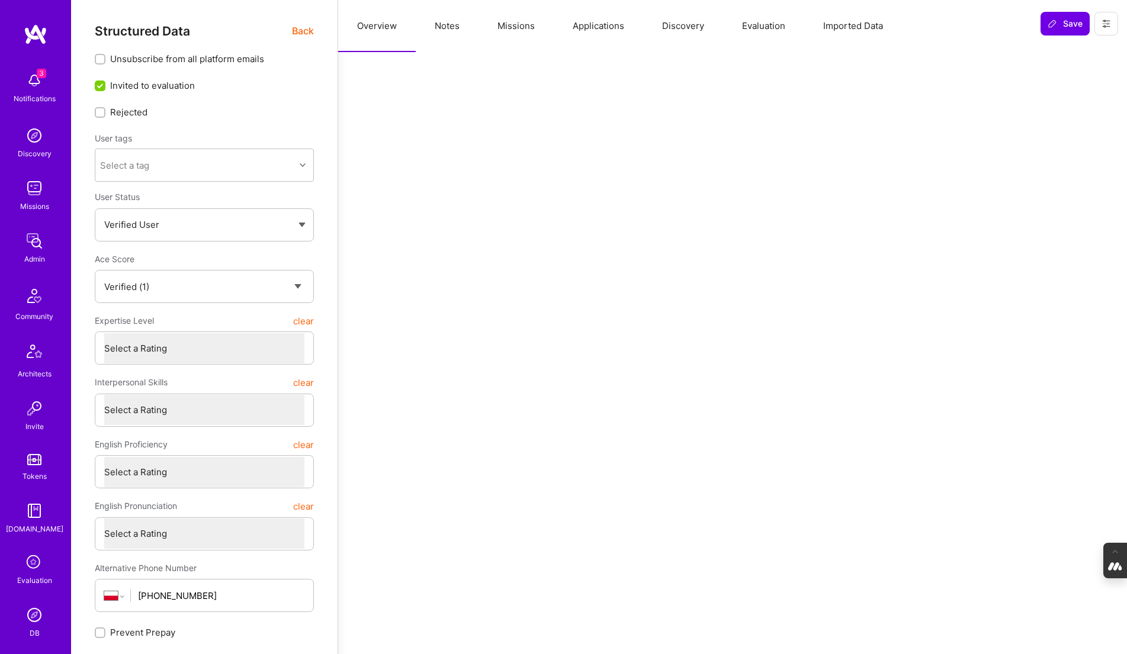
click at [758, 25] on button "Evaluation" at bounding box center [763, 26] width 81 height 52
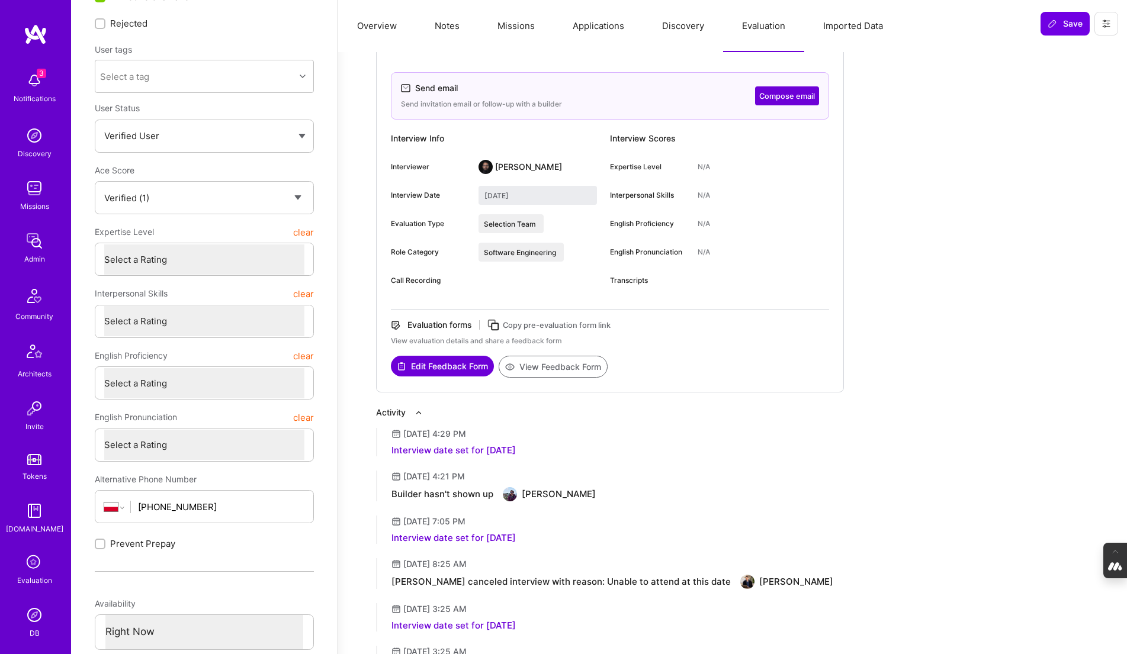
scroll to position [126, 0]
